Goal: Task Accomplishment & Management: Use online tool/utility

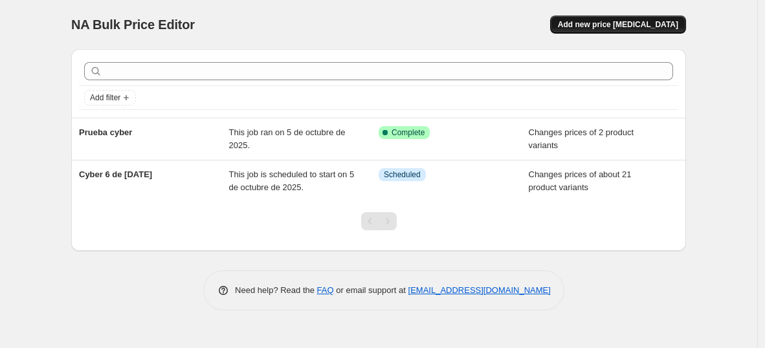
click at [631, 26] on span "Add new price [MEDICAL_DATA]" at bounding box center [618, 24] width 120 height 10
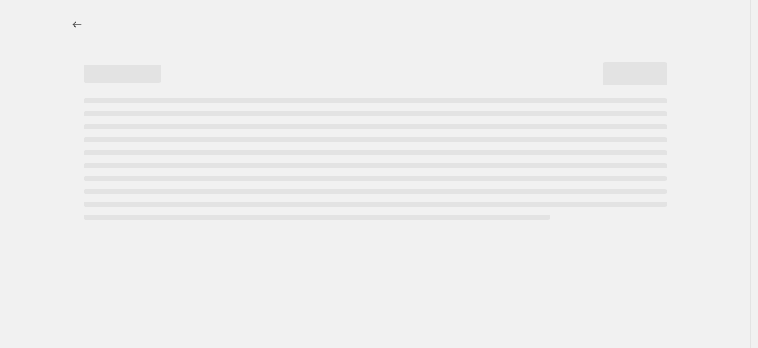
select select "percentage"
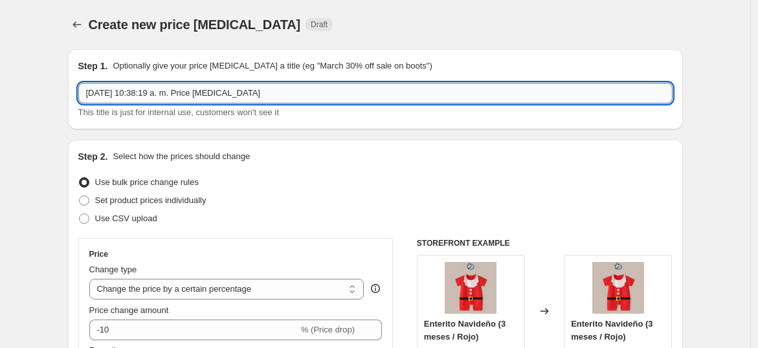
click at [288, 98] on input "5 oct 2025, 10:38:19 a. m. Price change job" at bounding box center [375, 93] width 594 height 21
drag, startPoint x: 288, startPoint y: 98, endPoint x: 67, endPoint y: 82, distance: 221.3
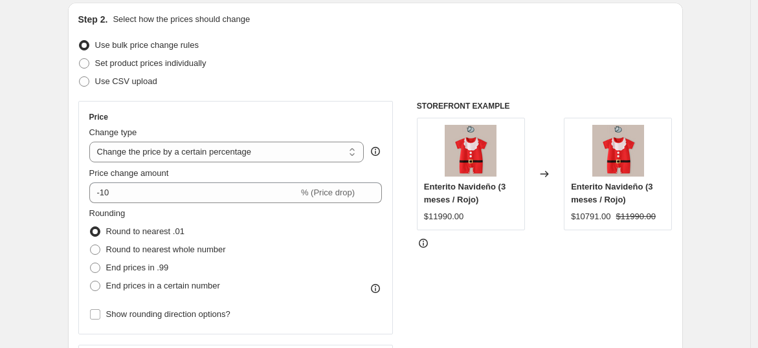
scroll to position [144, 0]
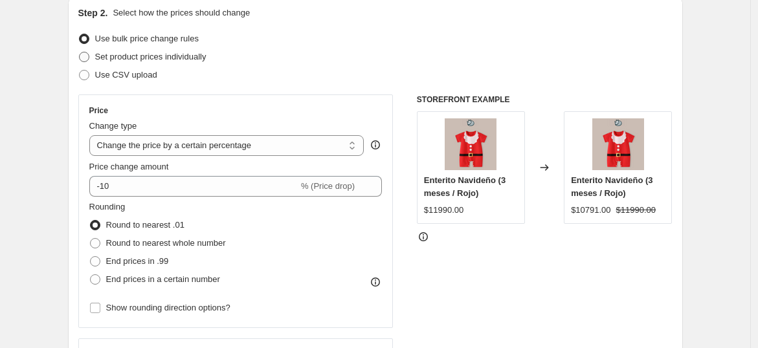
type input "Prueba 2 cyber"
click at [87, 58] on span at bounding box center [84, 57] width 10 height 10
click at [80, 52] on input "Set product prices individually" at bounding box center [79, 52] width 1 height 1
radio input "true"
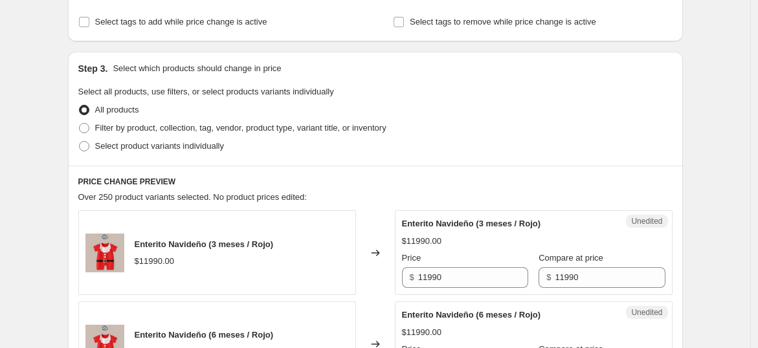
scroll to position [216, 0]
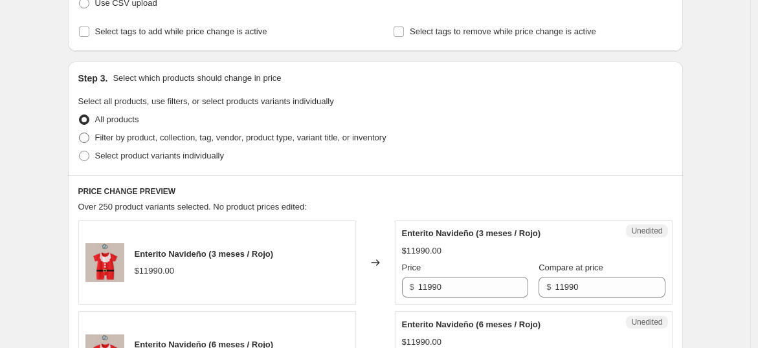
click at [127, 133] on span "Filter by product, collection, tag, vendor, product type, variant title, or inv…" at bounding box center [240, 138] width 291 height 10
click at [80, 133] on input "Filter by product, collection, tag, vendor, product type, variant title, or inv…" at bounding box center [79, 133] width 1 height 1
radio input "true"
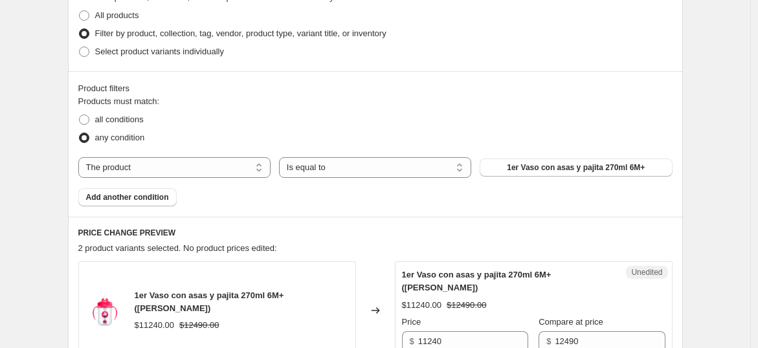
scroll to position [287, 0]
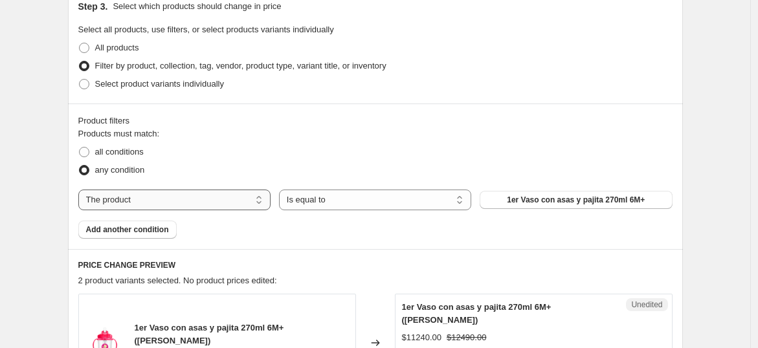
click at [255, 192] on select "The product The product's collection The product's tag The product's vendor The…" at bounding box center [174, 200] width 192 height 21
click at [227, 221] on div "Products must match: all conditions any condition The product The product's col…" at bounding box center [375, 183] width 594 height 111
click at [228, 200] on select "The product The product's collection The product's tag The product's vendor The…" at bounding box center [174, 200] width 192 height 21
select select "collection"
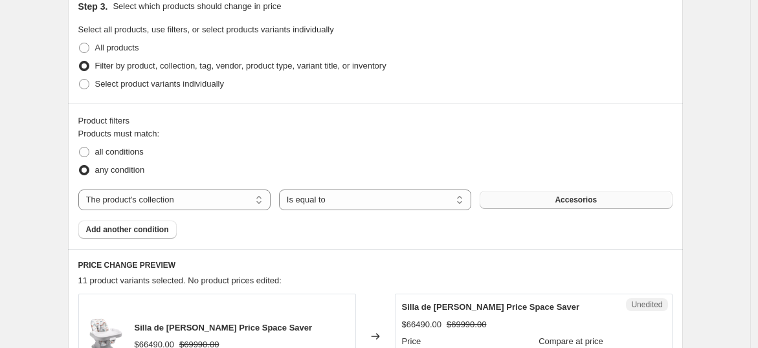
click at [547, 197] on button "Accesorios" at bounding box center [576, 200] width 192 height 18
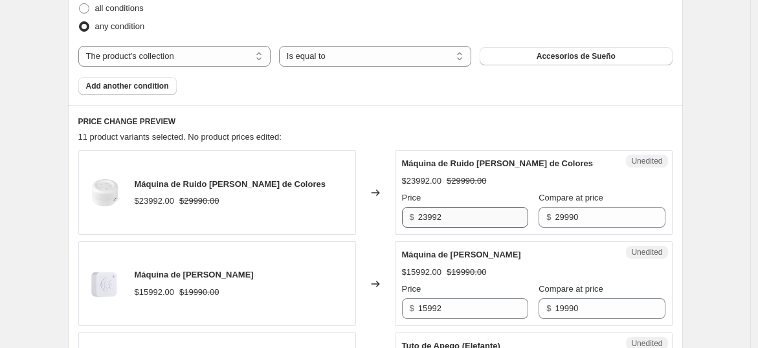
scroll to position [575, 0]
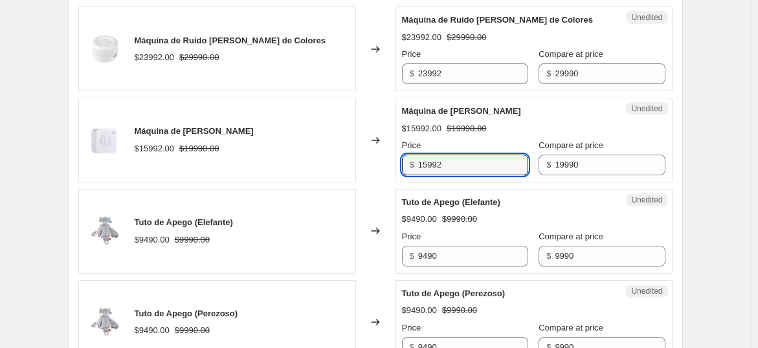
drag, startPoint x: 441, startPoint y: 161, endPoint x: 418, endPoint y: 156, distance: 23.7
click at [418, 156] on div "$ 15992" at bounding box center [465, 165] width 126 height 21
click at [449, 160] on input "15992" at bounding box center [473, 165] width 110 height 21
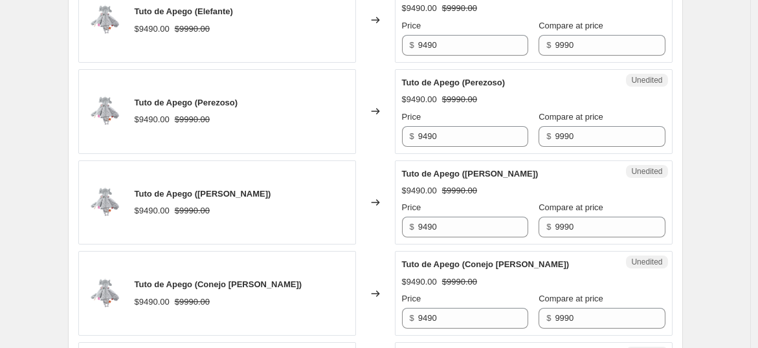
scroll to position [791, 0]
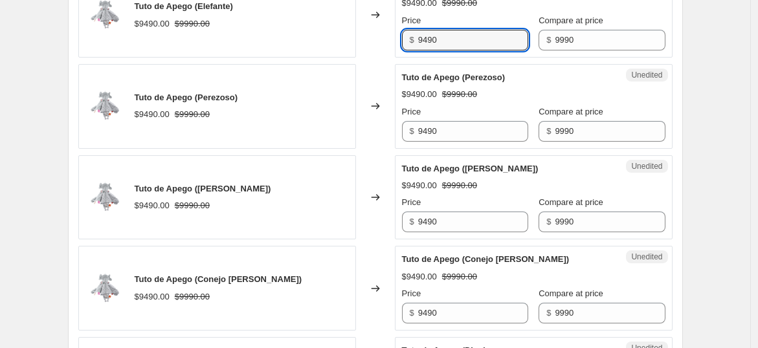
drag, startPoint x: 442, startPoint y: 41, endPoint x: 412, endPoint y: 43, distance: 29.9
click at [412, 43] on div "$ 9490" at bounding box center [465, 40] width 126 height 21
drag, startPoint x: 452, startPoint y: 47, endPoint x: 367, endPoint y: 27, distance: 87.8
click at [367, 27] on div "Tuto de Apego (Elefante) $9490.00 $9990.00 Changed to Unedited Tuto de Apego (E…" at bounding box center [375, 15] width 594 height 85
type input "7900"
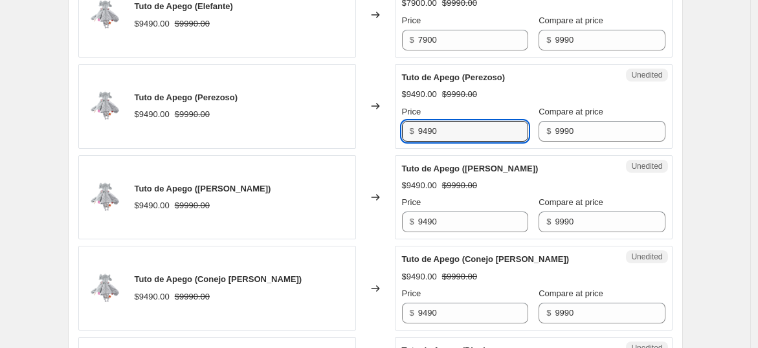
drag, startPoint x: 454, startPoint y: 128, endPoint x: 404, endPoint y: 128, distance: 50.5
click at [404, 128] on div "Unedited Tuto de Apego (Perezoso) $9490.00 $9990.00 Price $ 9490 Compare at pri…" at bounding box center [534, 106] width 278 height 85
paste input "790"
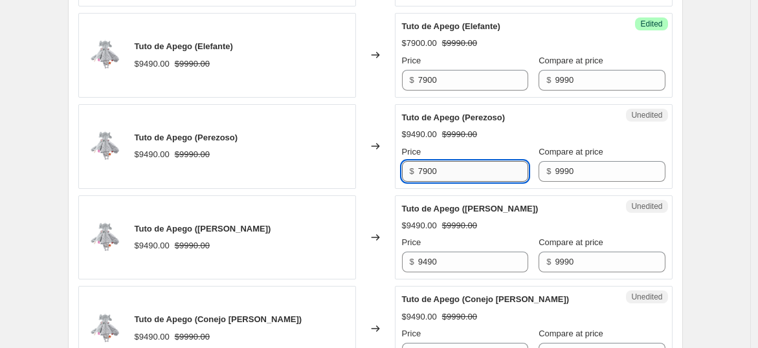
scroll to position [719, 0]
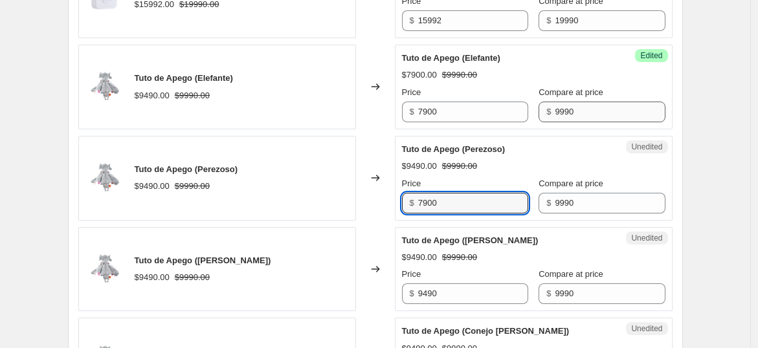
type input "7900"
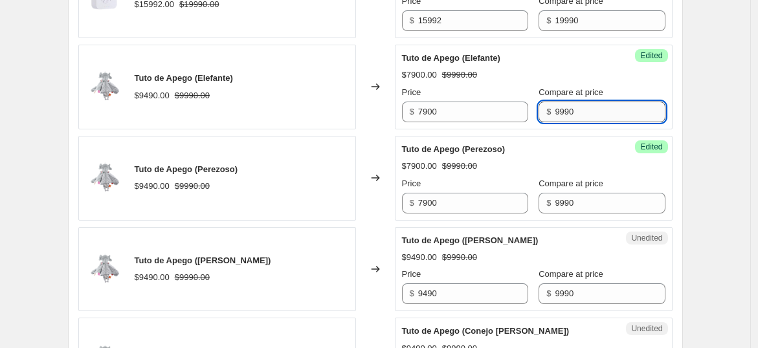
click at [591, 109] on input "9990" at bounding box center [610, 112] width 110 height 21
click at [672, 178] on div "Success Edited Tuto de Apego (Perezoso) $7900.00 $9990.00 Price $ 7900 Compare …" at bounding box center [534, 178] width 278 height 85
click at [713, 85] on div "Create new price change job. This page is ready Create new price change job Dra…" at bounding box center [375, 202] width 750 height 1843
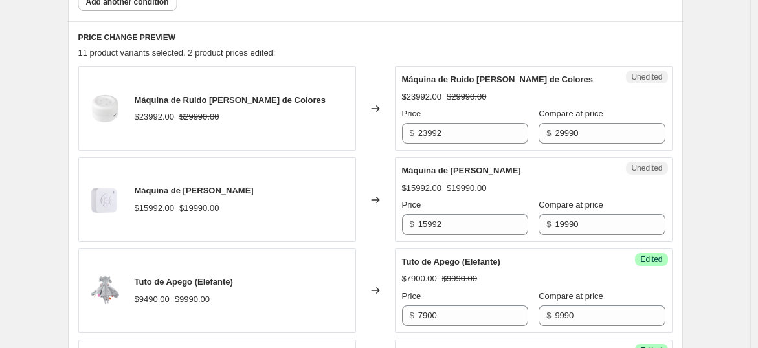
scroll to position [431, 0]
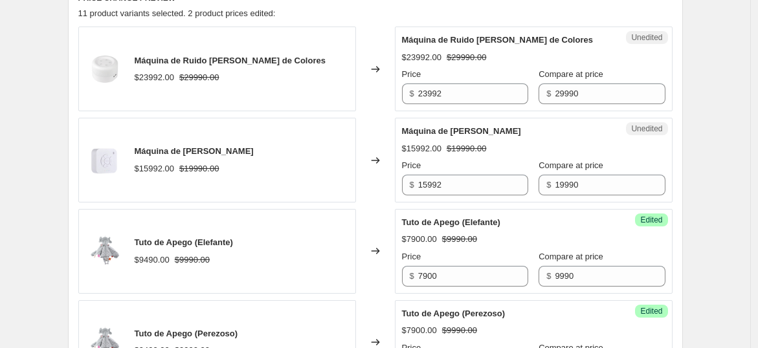
scroll to position [410, 0]
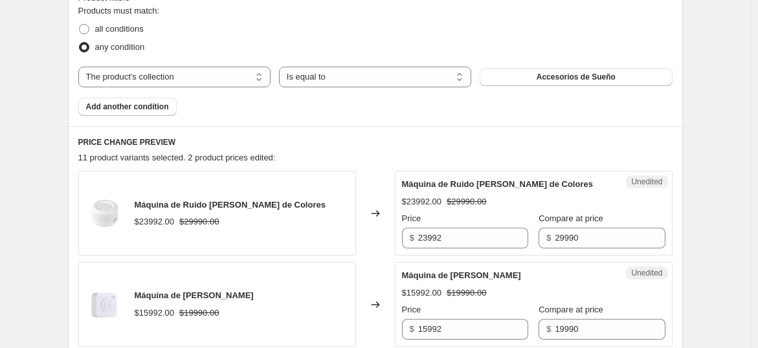
click at [610, 141] on h6 "PRICE CHANGE PREVIEW" at bounding box center [375, 142] width 594 height 10
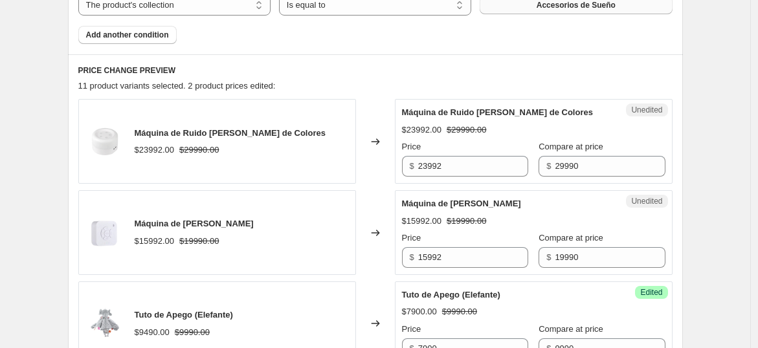
click at [572, 12] on button "Accesorios de Sueño" at bounding box center [576, 5] width 192 height 18
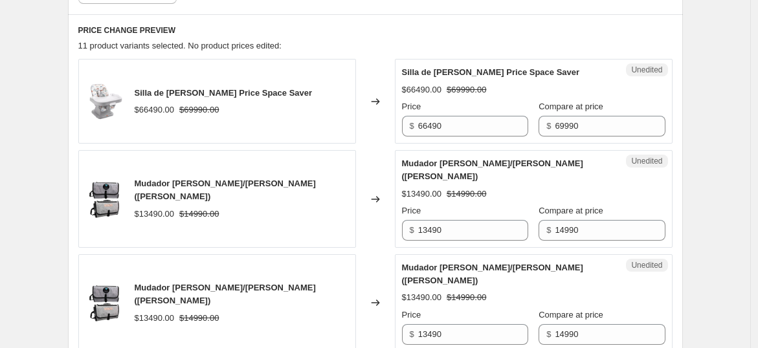
scroll to position [555, 0]
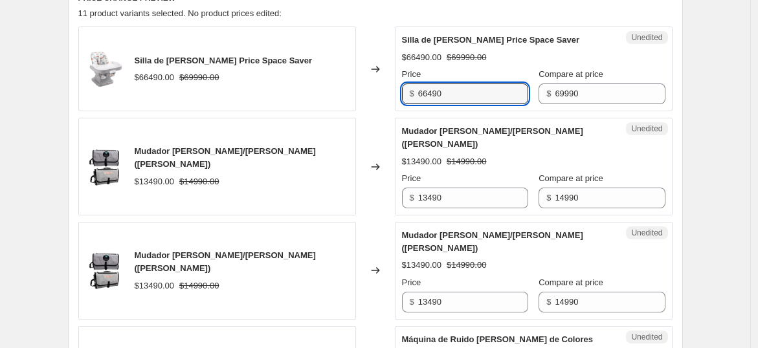
drag, startPoint x: 456, startPoint y: 93, endPoint x: 394, endPoint y: 84, distance: 63.3
click at [394, 84] on div "Silla de Comer Fisher Price Space Saver $66490.00 $69990.00 Changed to Unedited…" at bounding box center [375, 69] width 594 height 85
type input "61500"
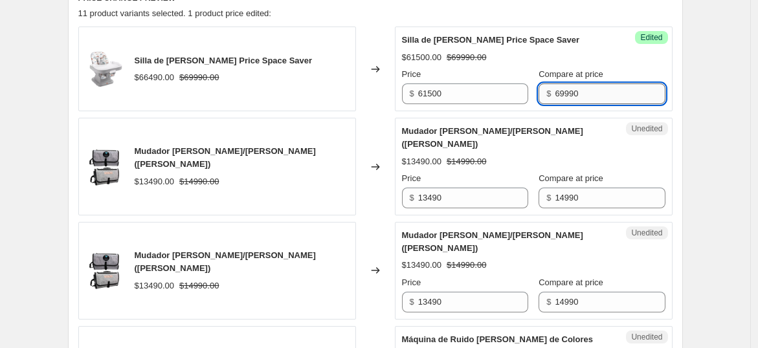
click at [574, 85] on input "69990" at bounding box center [610, 93] width 110 height 21
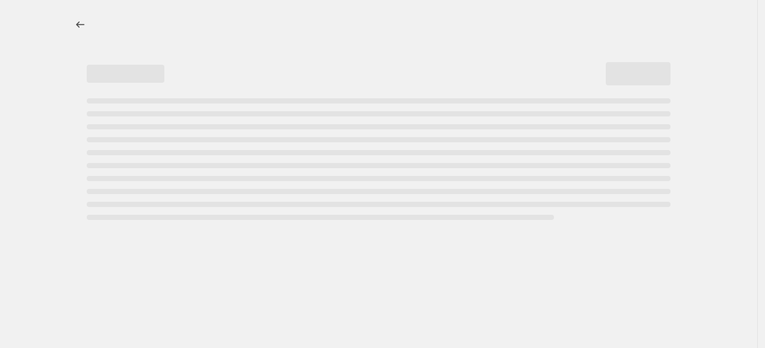
select select "percentage"
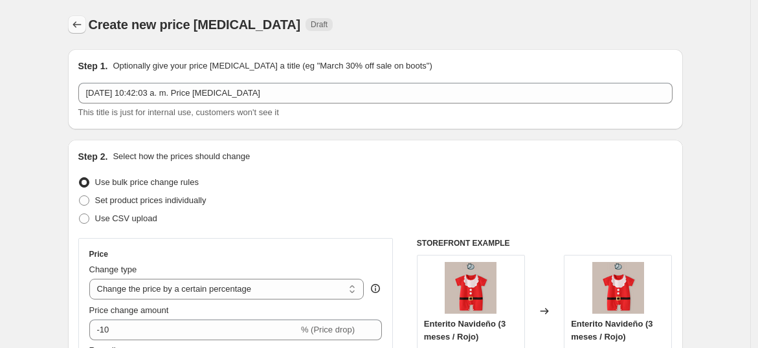
click at [86, 17] on button "Price change jobs" at bounding box center [77, 25] width 18 height 18
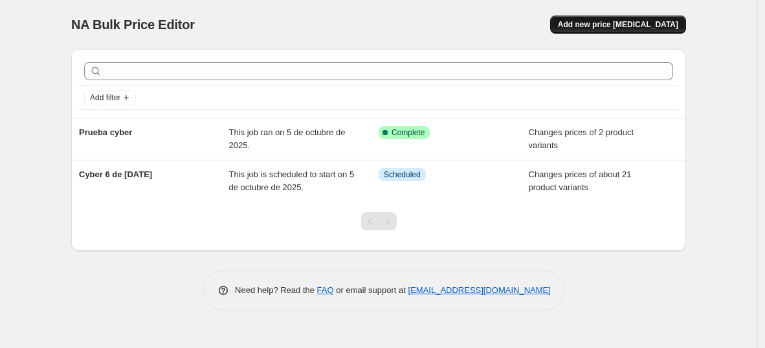
click at [610, 24] on span "Add new price [MEDICAL_DATA]" at bounding box center [618, 24] width 120 height 10
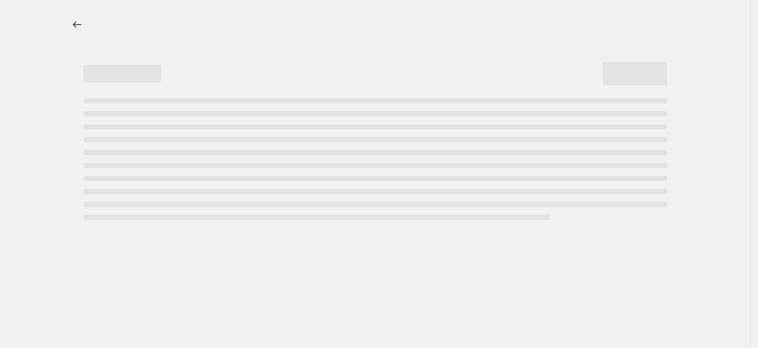
select select "percentage"
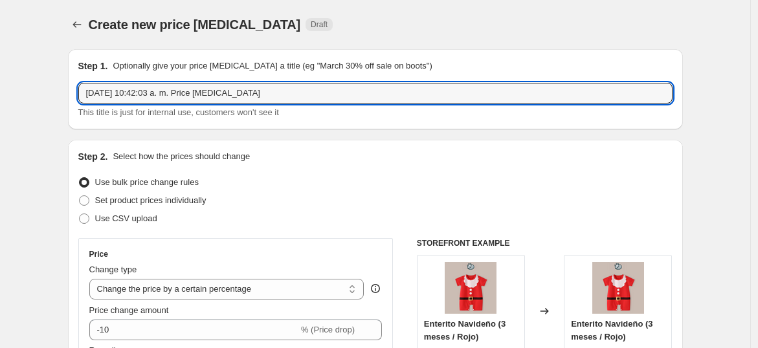
drag, startPoint x: 301, startPoint y: 85, endPoint x: 46, endPoint y: 63, distance: 256.0
